Goal: Information Seeking & Learning: Learn about a topic

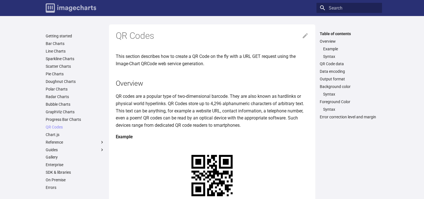
click at [54, 8] on img "Image-Charts documentation" at bounding box center [71, 7] width 51 height 9
click at [51, 6] on img "Image-Charts documentation" at bounding box center [71, 7] width 51 height 9
